Goal: Task Accomplishment & Management: Manage account settings

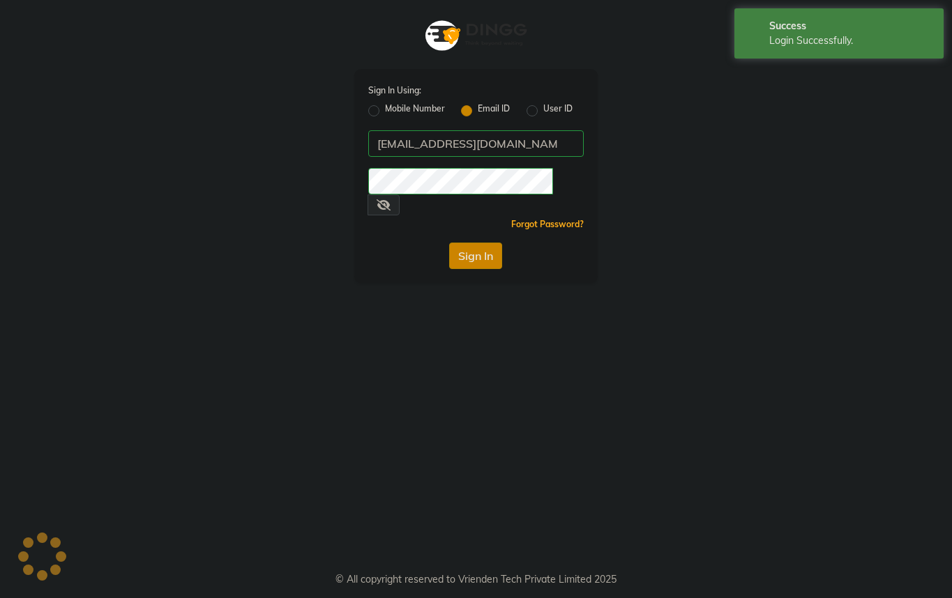
select select "service"
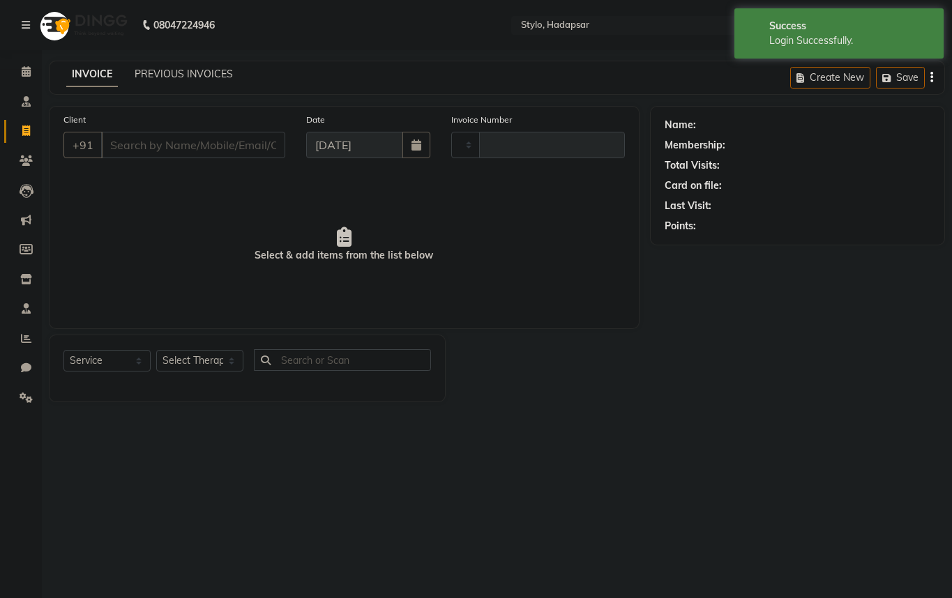
select select "en"
type input "759"
select select "157"
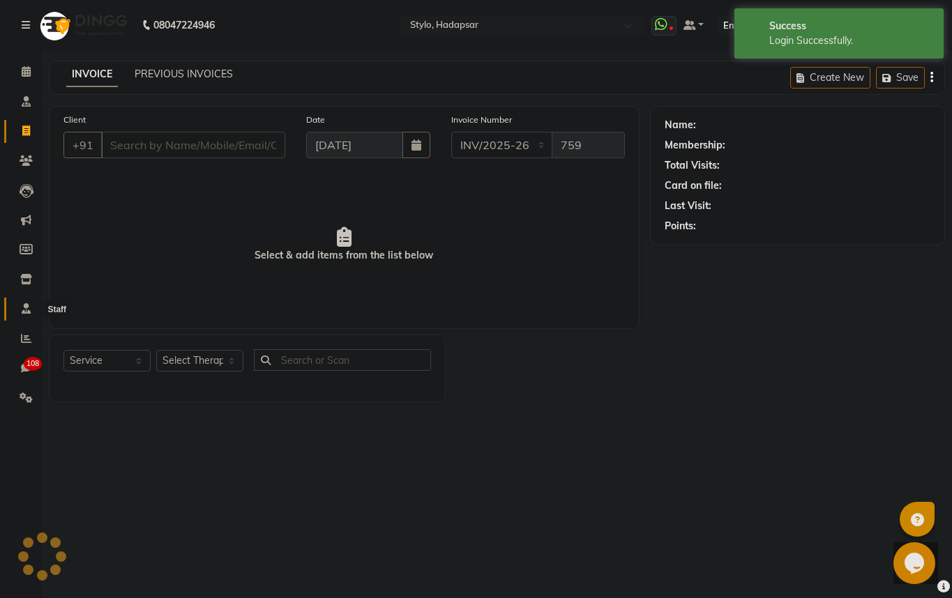
click at [20, 308] on span at bounding box center [26, 309] width 24 height 16
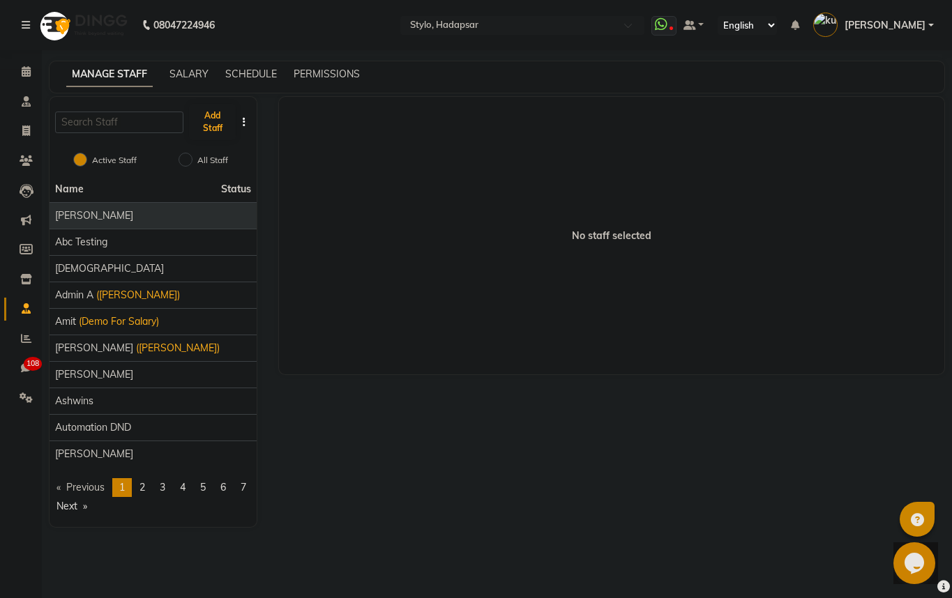
click at [92, 223] on li "[PERSON_NAME]" at bounding box center [153, 215] width 207 height 27
click at [82, 218] on span "[PERSON_NAME]" at bounding box center [94, 216] width 78 height 15
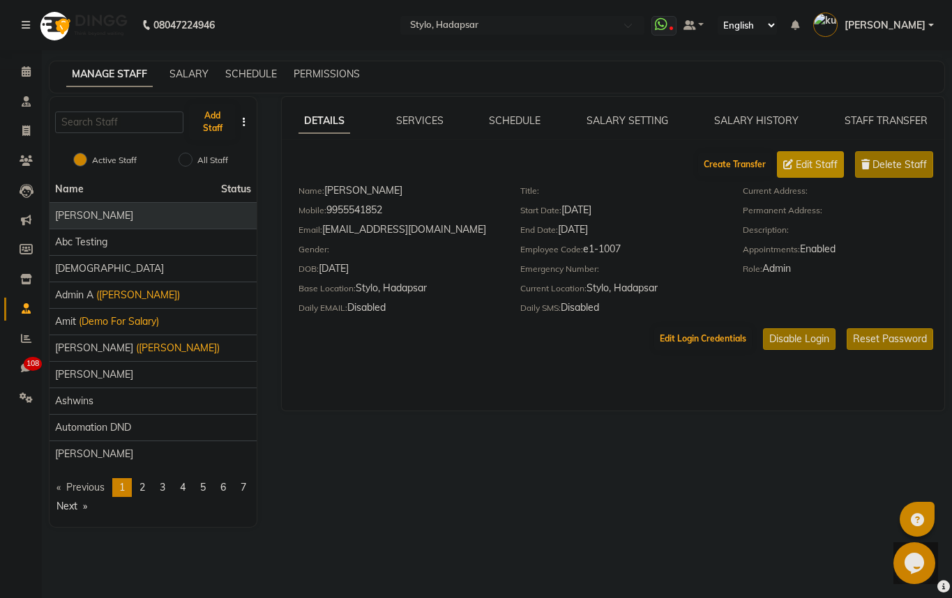
click at [836, 164] on span "Edit Staff" at bounding box center [817, 165] width 42 height 15
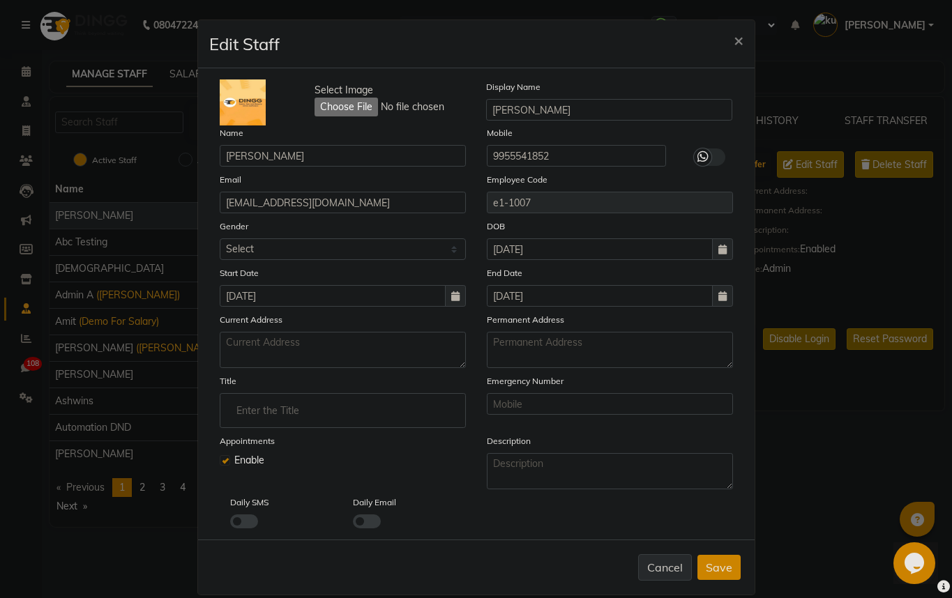
click at [672, 564] on button "Cancel" at bounding box center [665, 567] width 54 height 27
checkbox input "false"
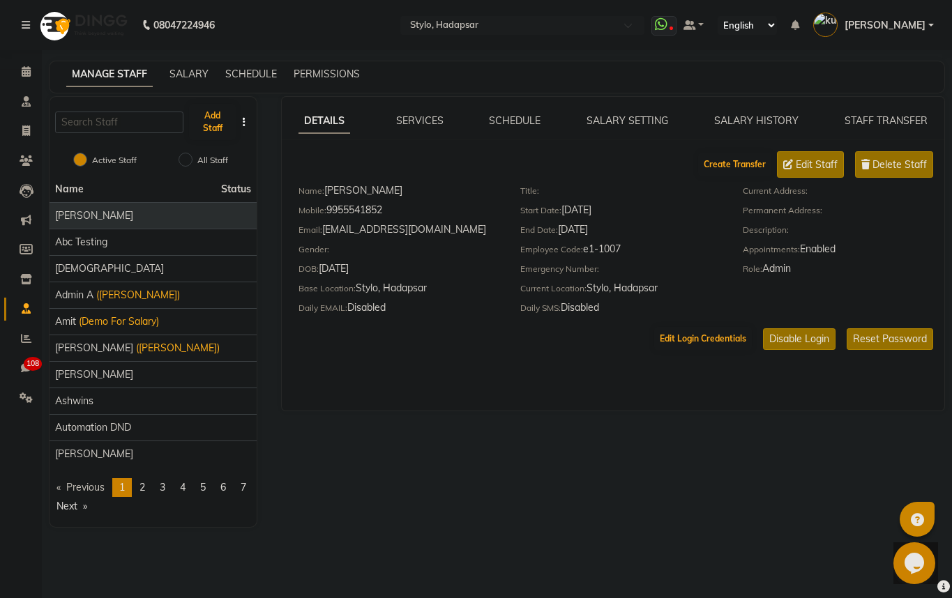
click at [637, 108] on div "DETAILS SERVICES SCHEDULE SALARY SETTING SALARY HISTORY STAFF TRANSFER Create T…" at bounding box center [613, 254] width 663 height 314
click at [635, 121] on link "SALARY SETTING" at bounding box center [628, 120] width 82 height 13
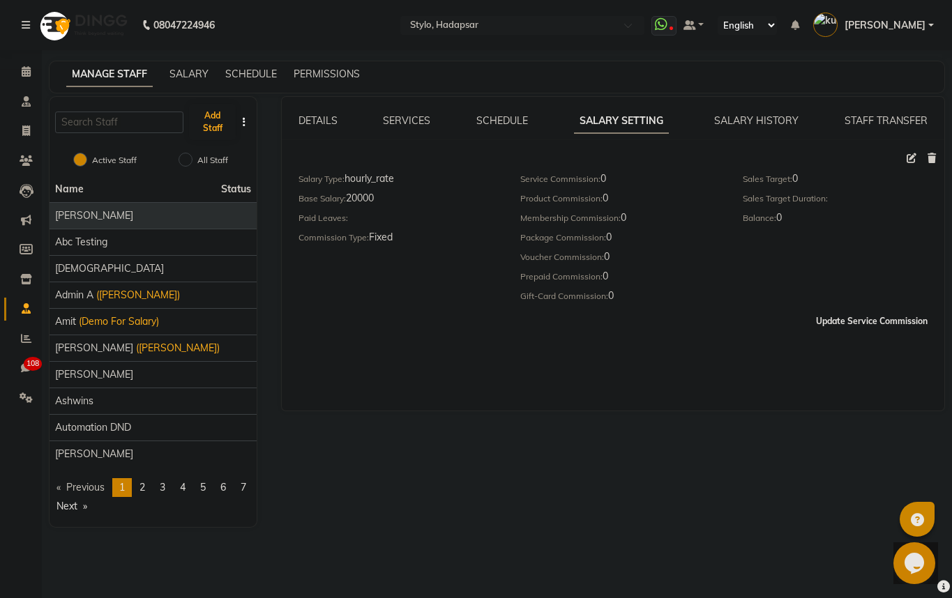
click at [837, 317] on button "Update Service Commission" at bounding box center [871, 322] width 123 height 24
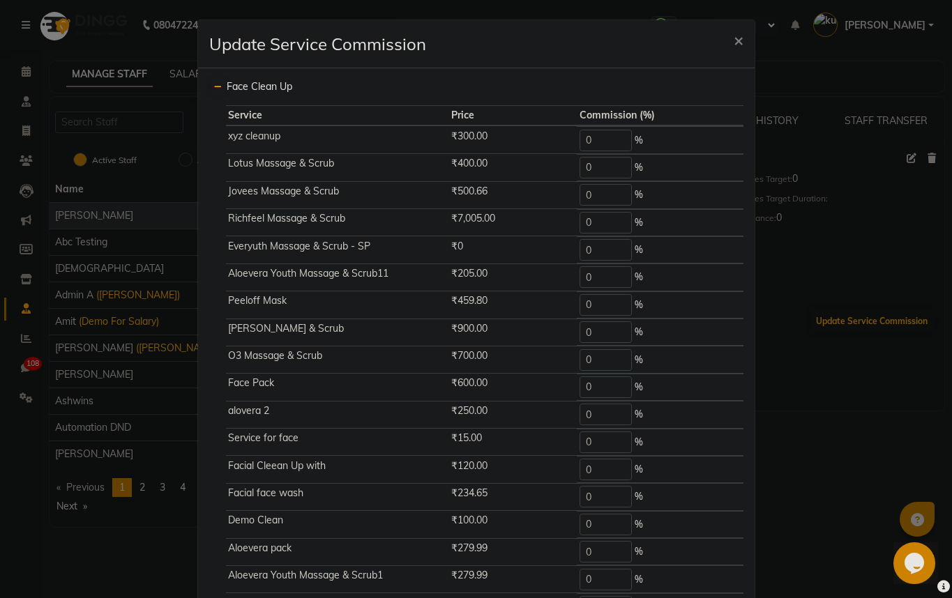
click at [542, 59] on div "Update Service Commission ×" at bounding box center [476, 44] width 557 height 48
click at [742, 49] on span "×" at bounding box center [739, 39] width 10 height 21
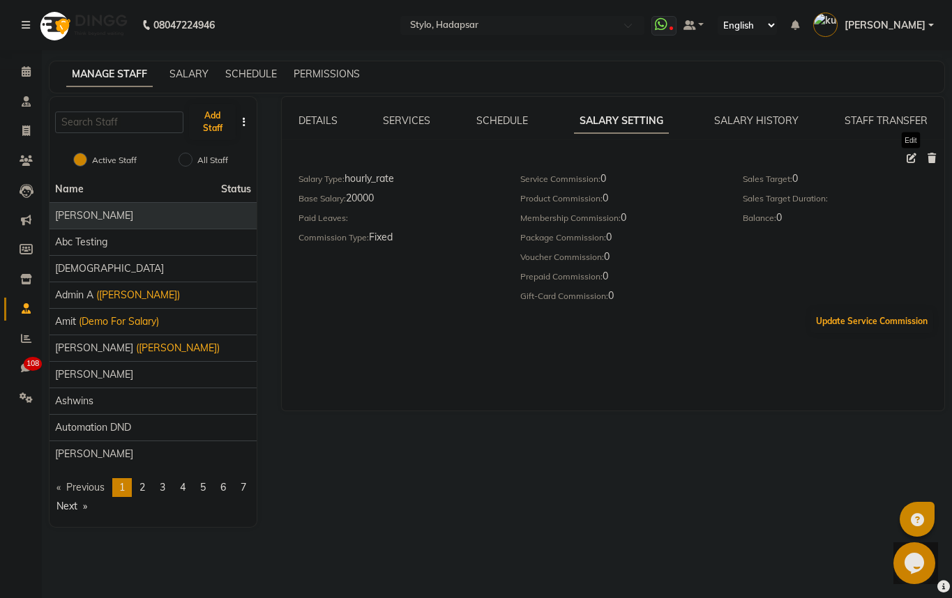
click at [912, 161] on icon at bounding box center [912, 158] width 10 height 10
select select "flat"
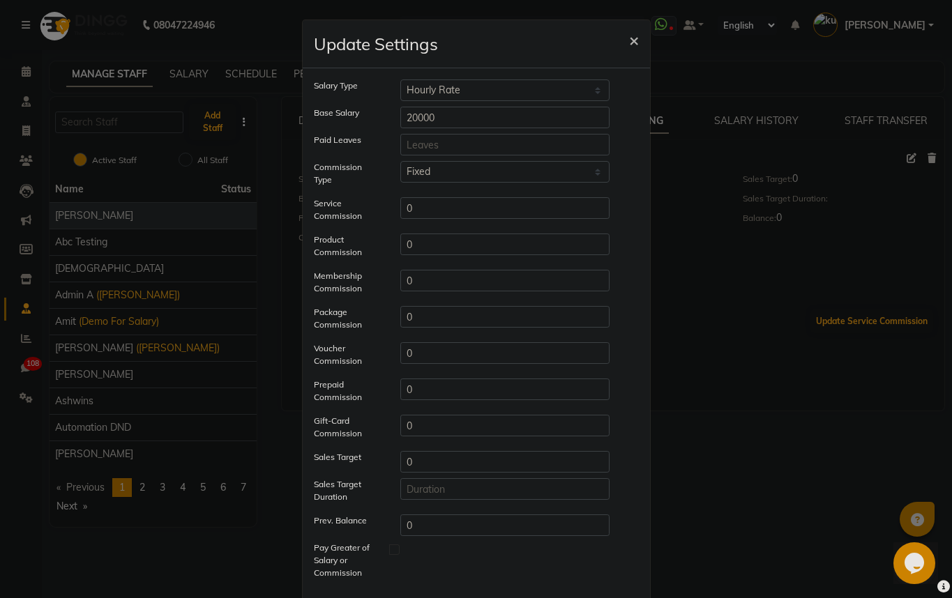
click at [637, 36] on span "×" at bounding box center [634, 39] width 10 height 21
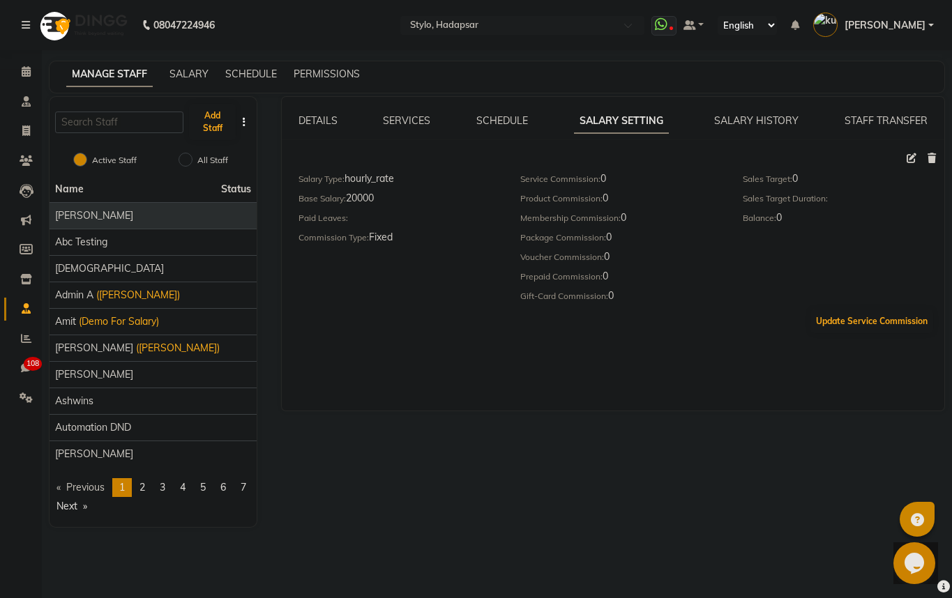
click at [326, 114] on div "DETAILS" at bounding box center [318, 121] width 39 height 15
click at [329, 132] on div "DETAILS SERVICES SCHEDULE SALARY SETTING SALARY HISTORY STAFF TRANSFER Salary T…" at bounding box center [613, 224] width 663 height 221
click at [321, 122] on link "DETAILS" at bounding box center [318, 120] width 39 height 13
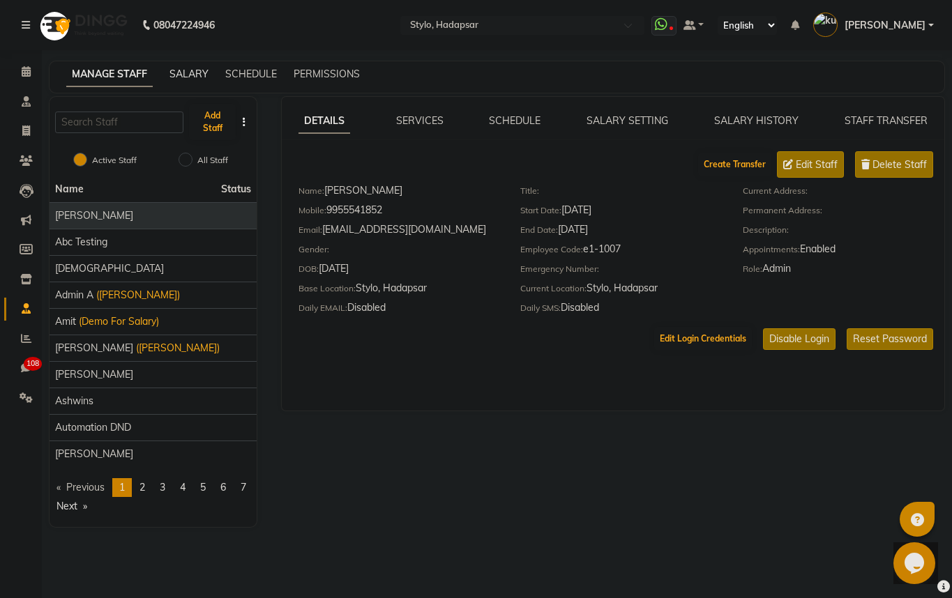
click at [200, 75] on link "SALARY" at bounding box center [188, 74] width 39 height 13
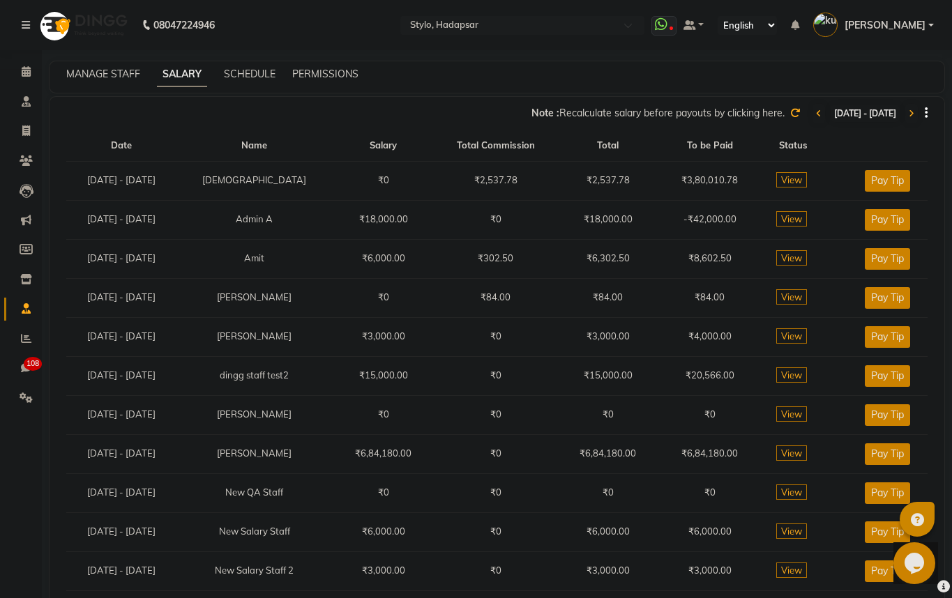
click at [802, 183] on span "View" at bounding box center [791, 179] width 31 height 15
